Goal: Transaction & Acquisition: Book appointment/travel/reservation

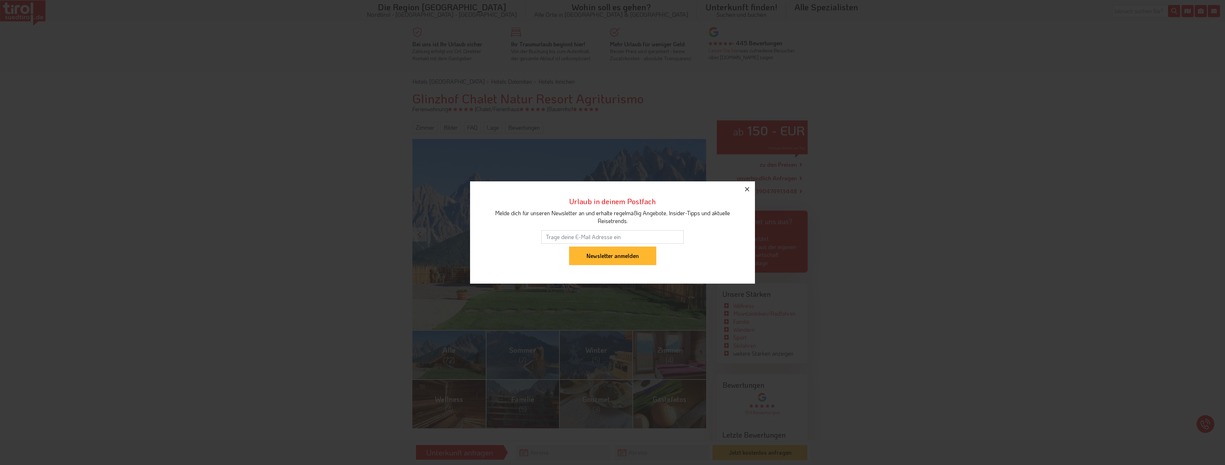
click at [746, 191] on icon "button" at bounding box center [747, 189] width 9 height 9
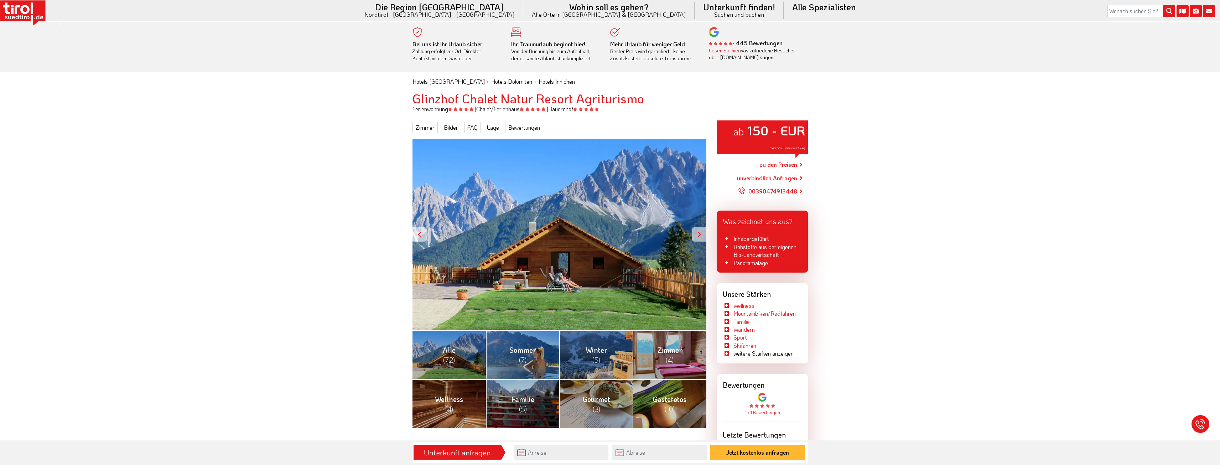
click at [693, 234] on div at bounding box center [699, 234] width 14 height 14
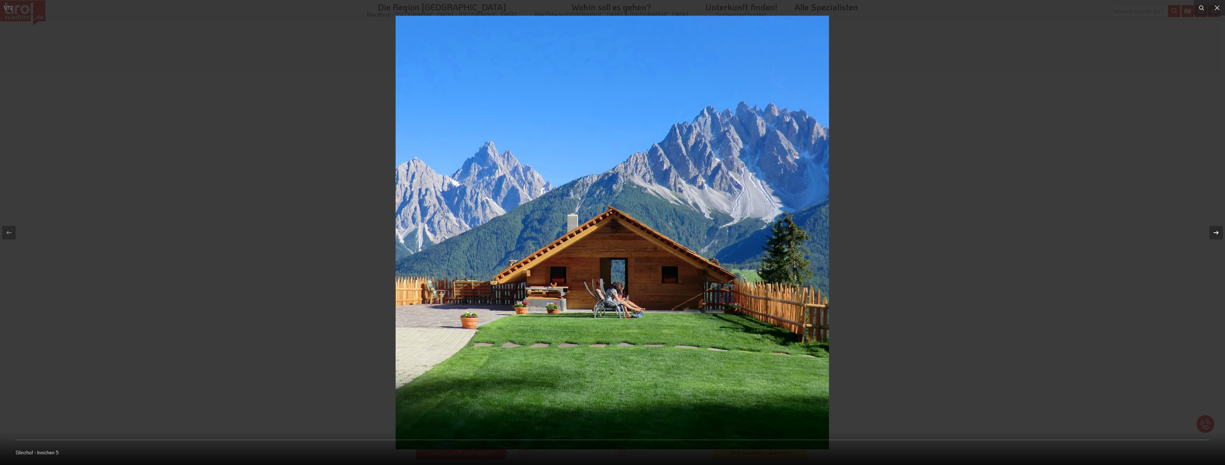
click at [1214, 233] on icon at bounding box center [1216, 232] width 9 height 9
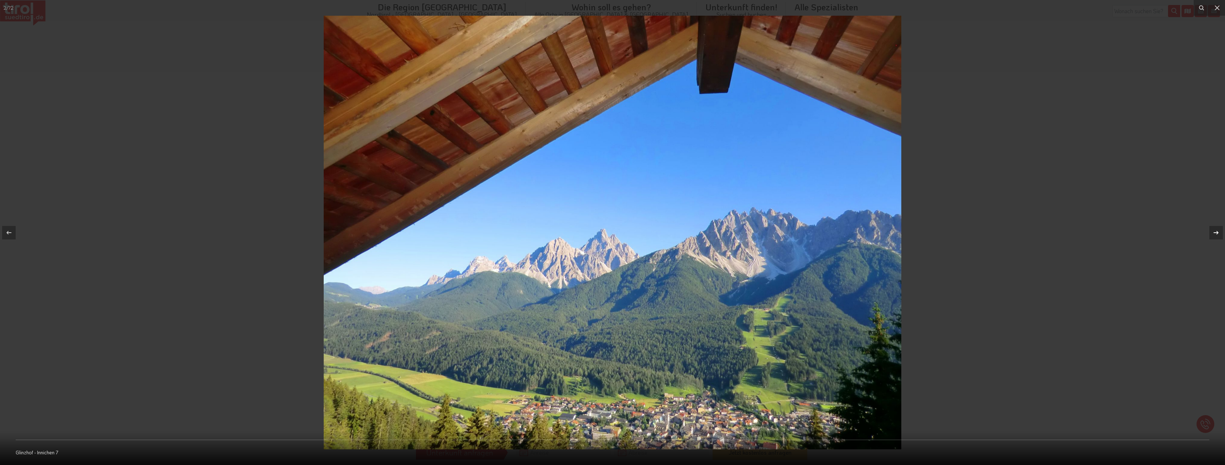
click at [1214, 233] on icon at bounding box center [1216, 232] width 9 height 9
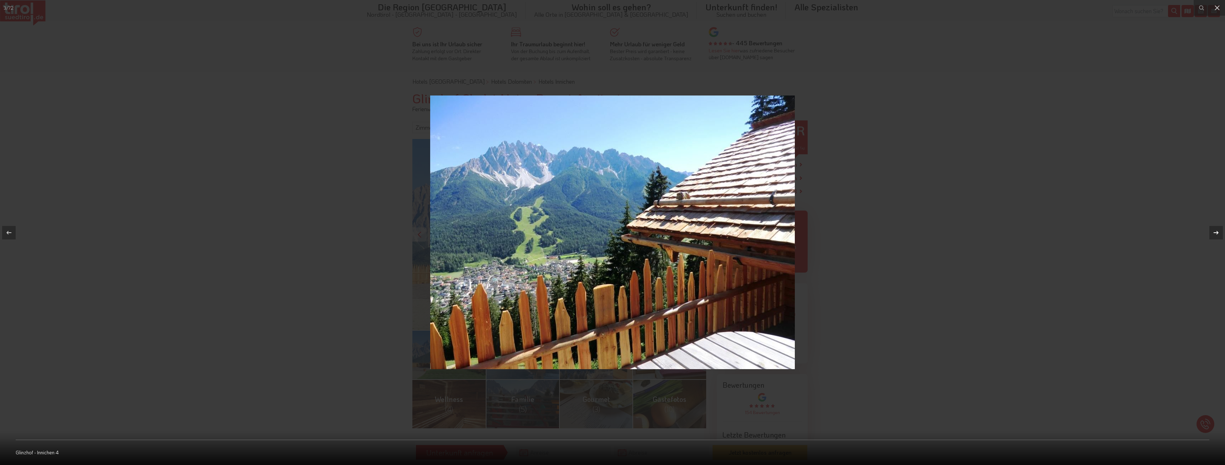
click at [1214, 233] on icon at bounding box center [1216, 232] width 9 height 9
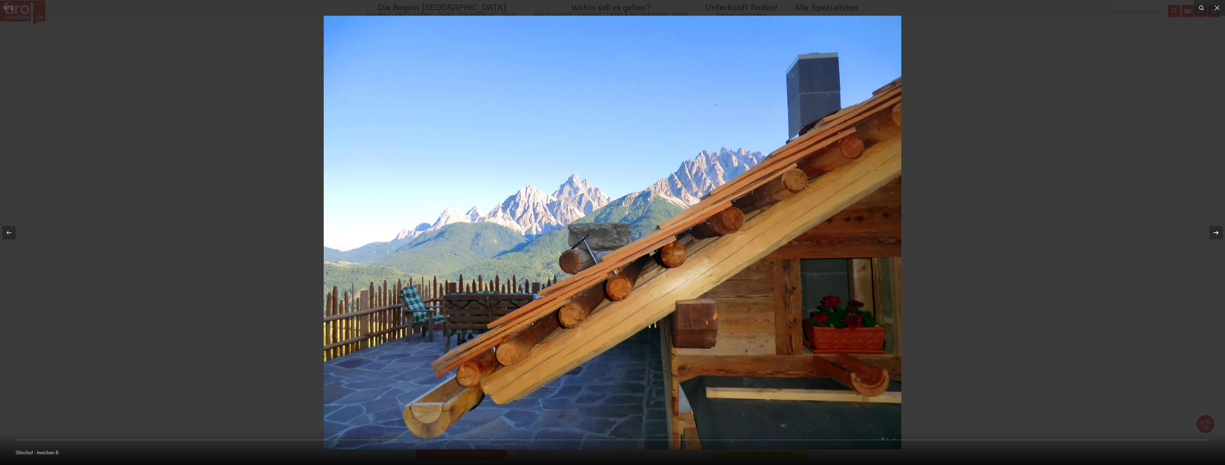
click at [1214, 233] on icon at bounding box center [1216, 232] width 9 height 9
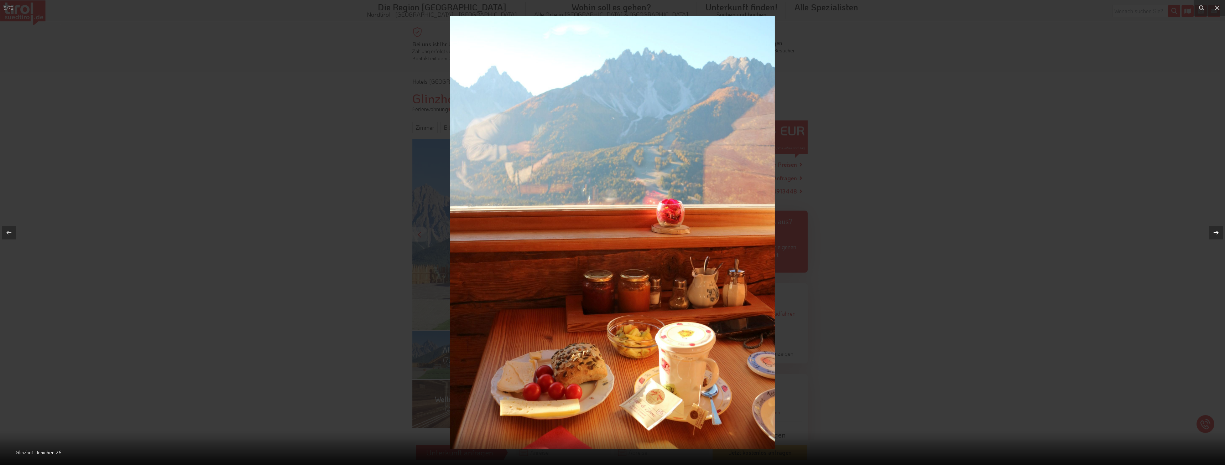
click at [1214, 233] on icon at bounding box center [1216, 232] width 9 height 9
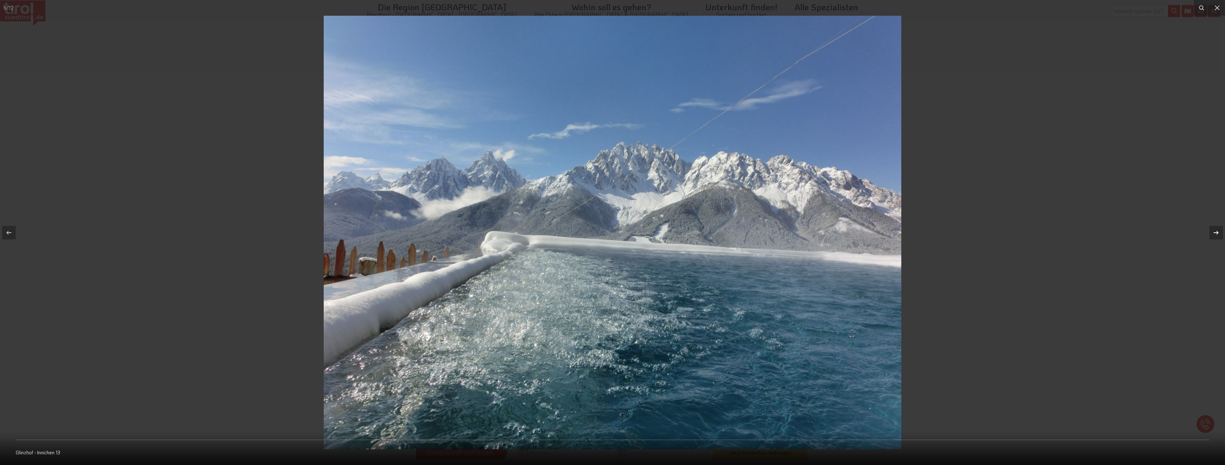
click at [1214, 233] on icon at bounding box center [1216, 232] width 9 height 9
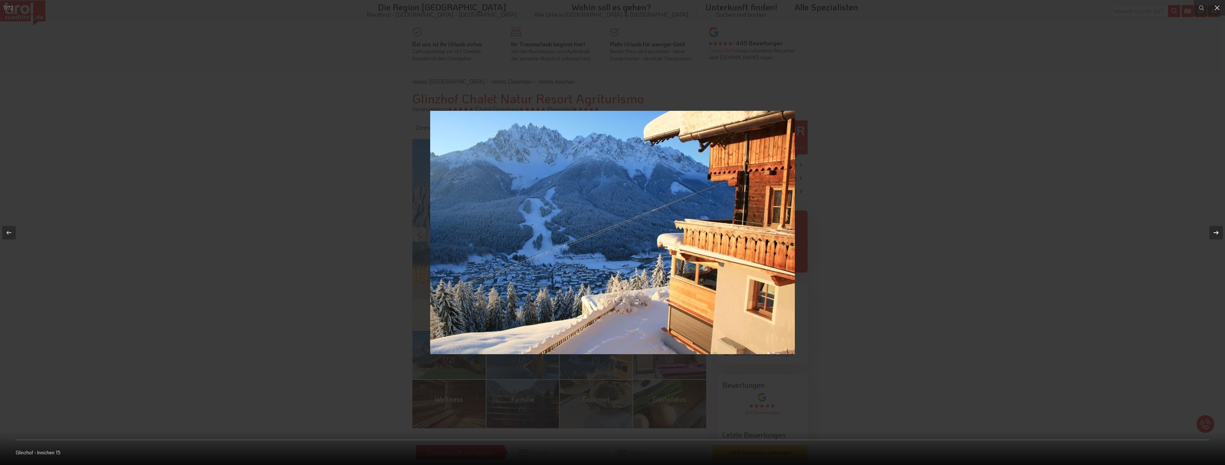
click at [1214, 233] on icon at bounding box center [1216, 232] width 9 height 9
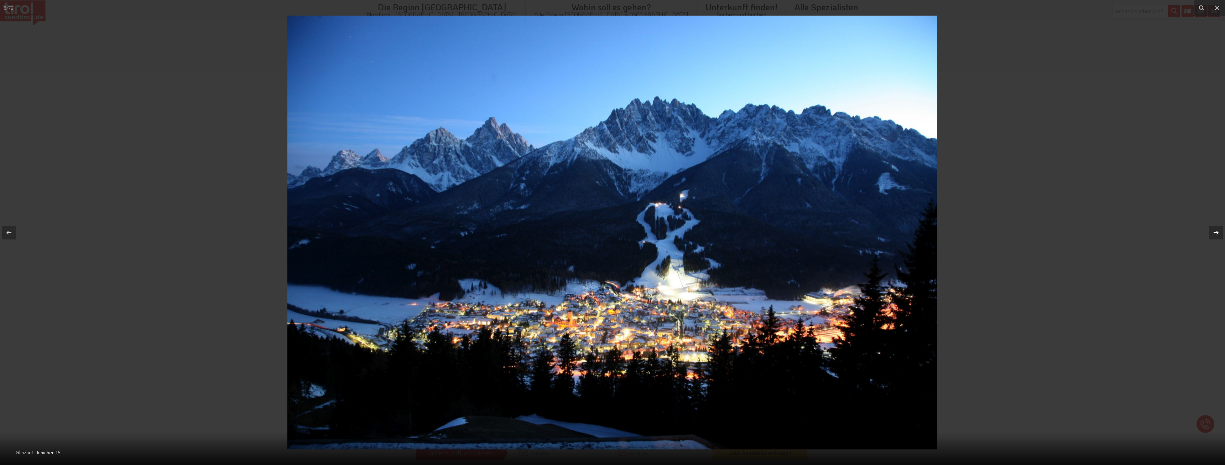
click at [1214, 233] on icon at bounding box center [1216, 232] width 9 height 9
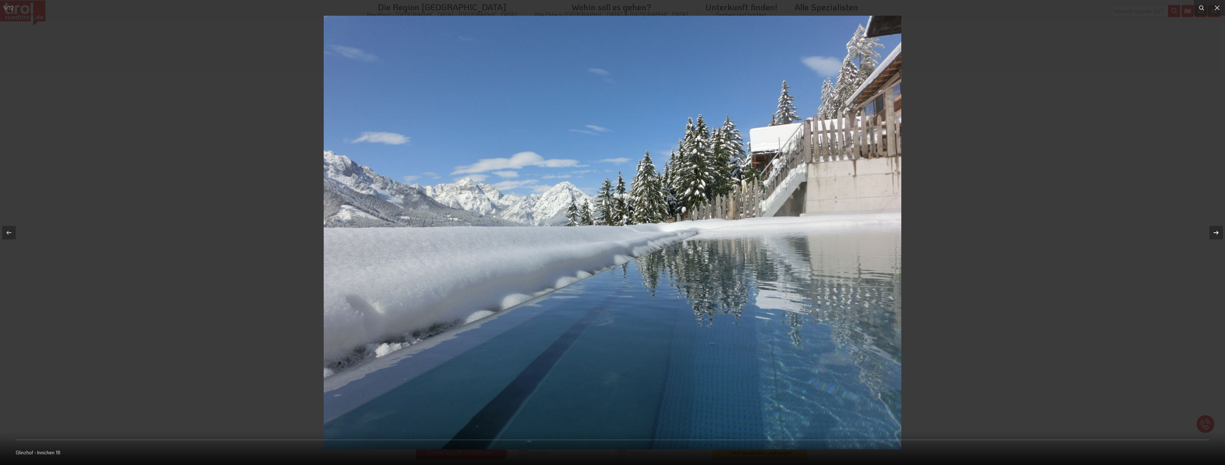
click at [1214, 233] on icon at bounding box center [1216, 232] width 9 height 9
